Goal: Task Accomplishment & Management: Use online tool/utility

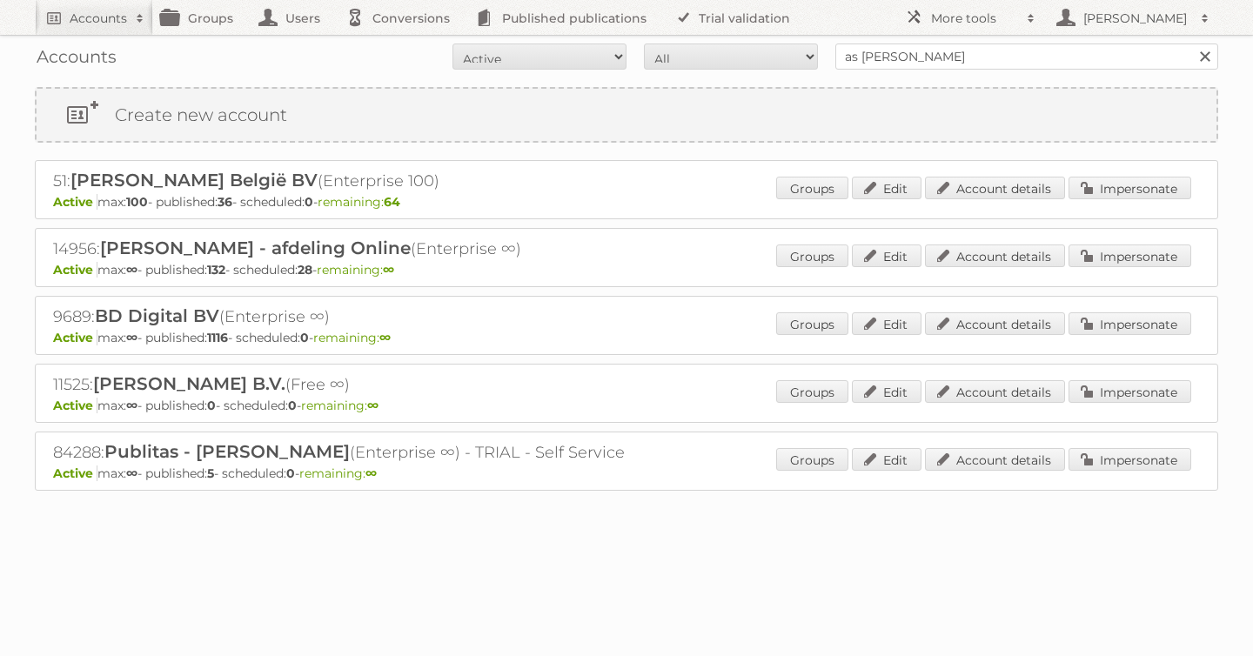
type input "as [PERSON_NAME]"
click at [1191, 44] on input "Search" at bounding box center [1204, 57] width 26 height 26
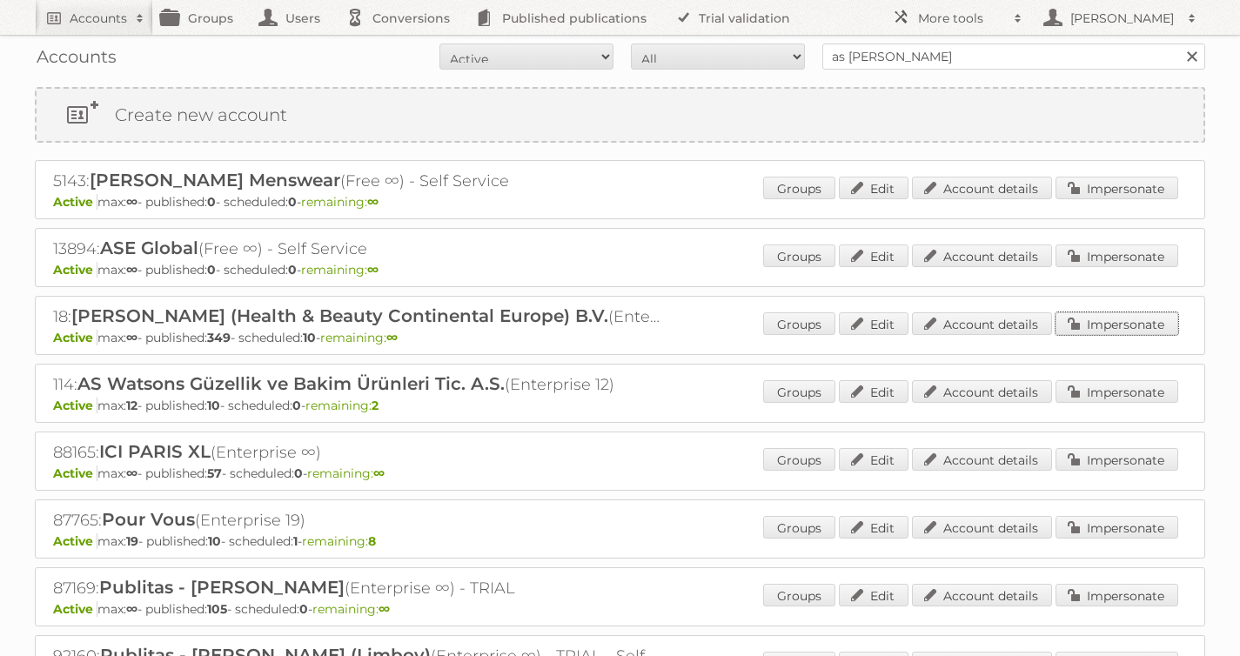
click at [1089, 325] on link "Impersonate" at bounding box center [1117, 323] width 123 height 23
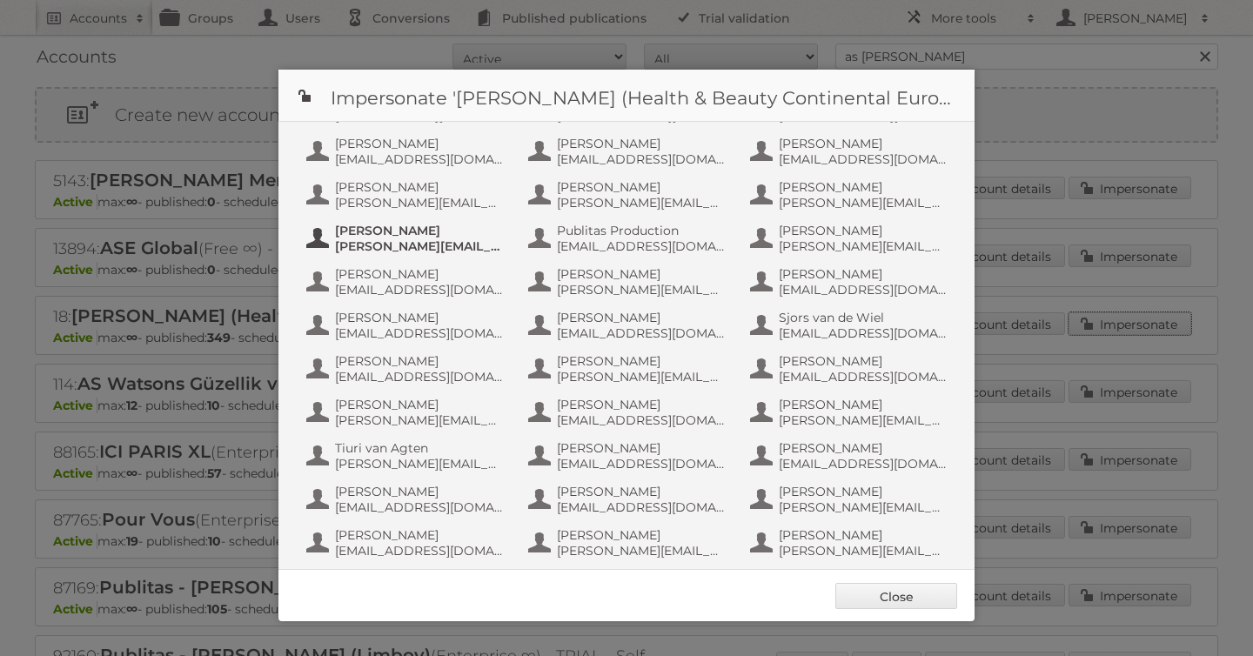
scroll to position [1126, 0]
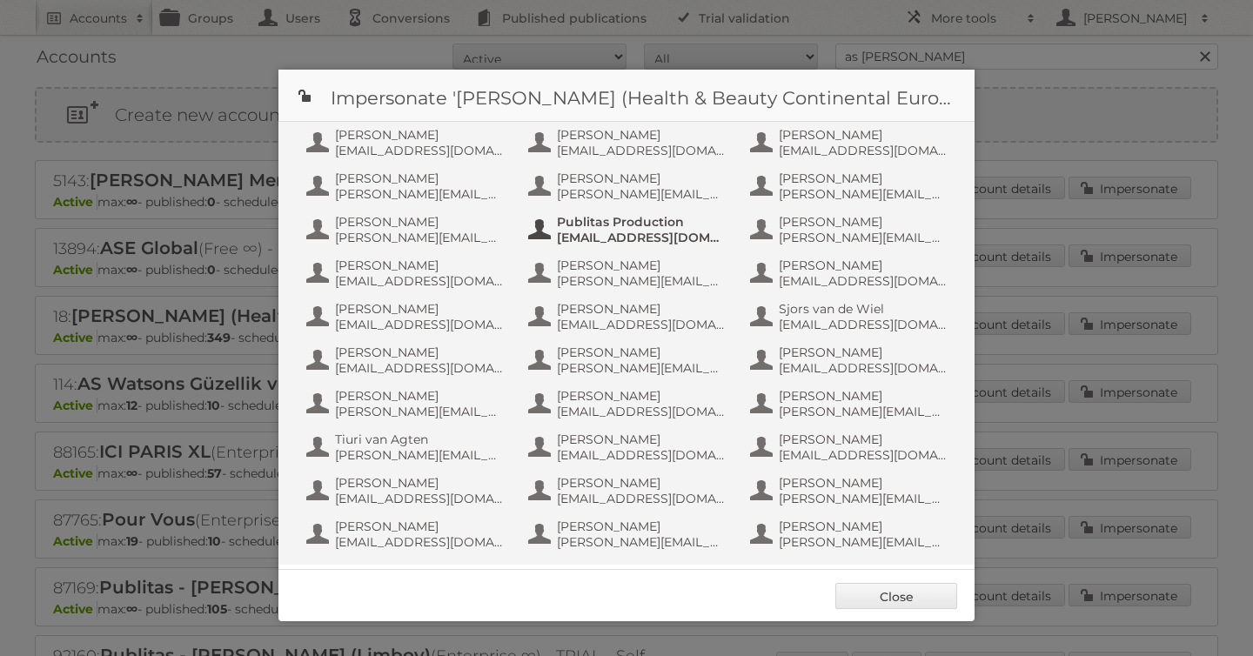
click at [620, 226] on span "Publitas Production" at bounding box center [641, 222] width 169 height 16
